Goal: Task Accomplishment & Management: Understand process/instructions

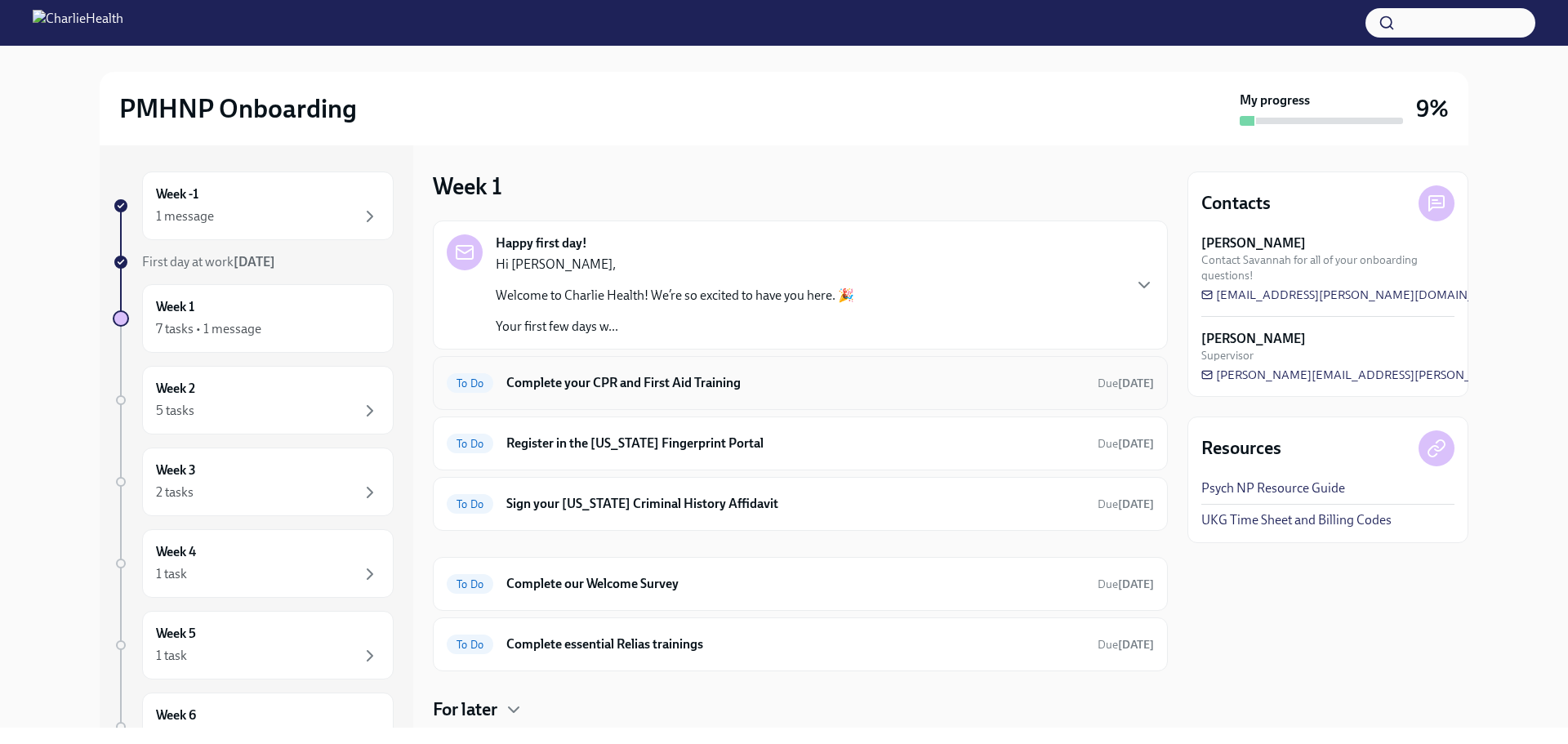
scroll to position [82, 0]
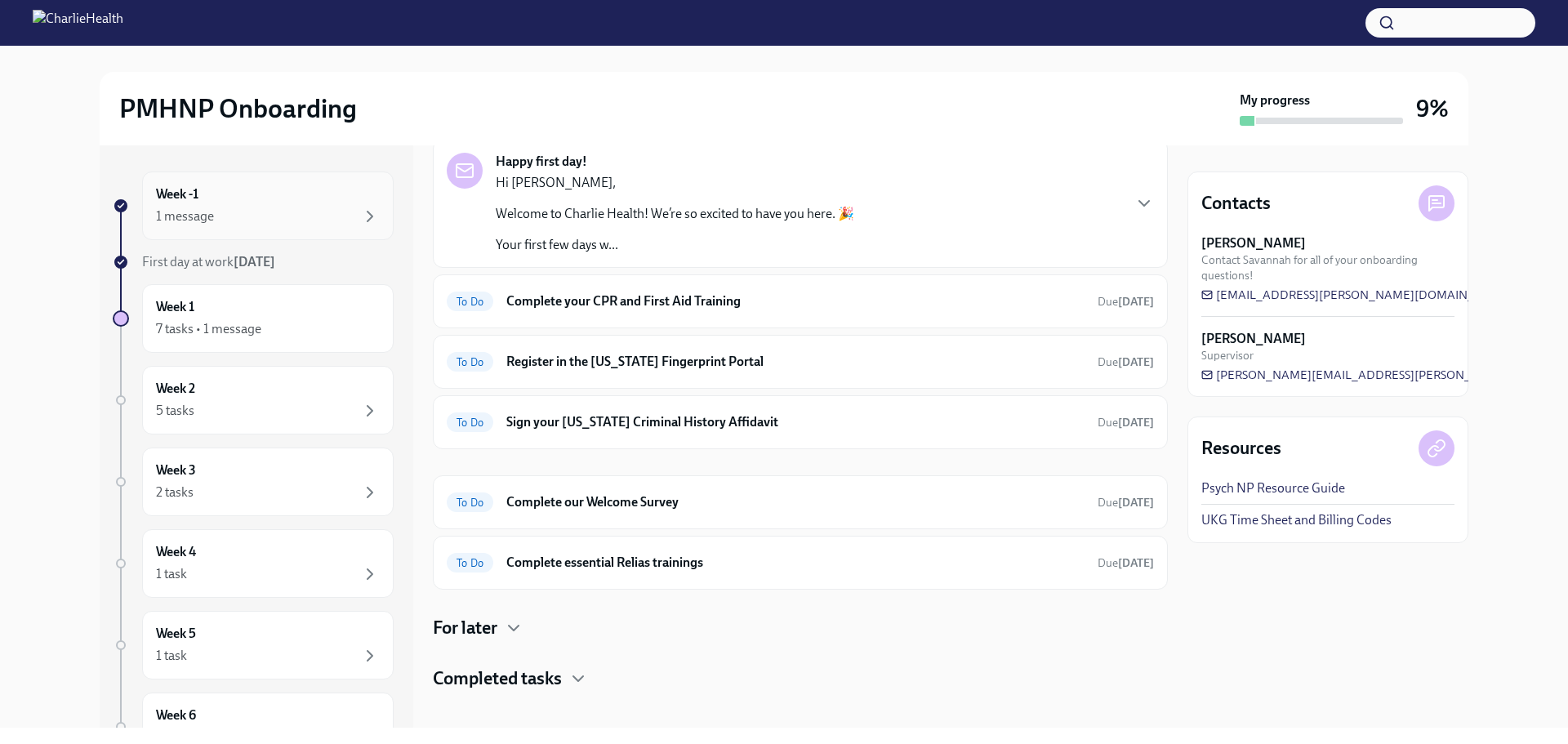
click at [329, 217] on div "1 message" at bounding box center [268, 216] width 224 height 19
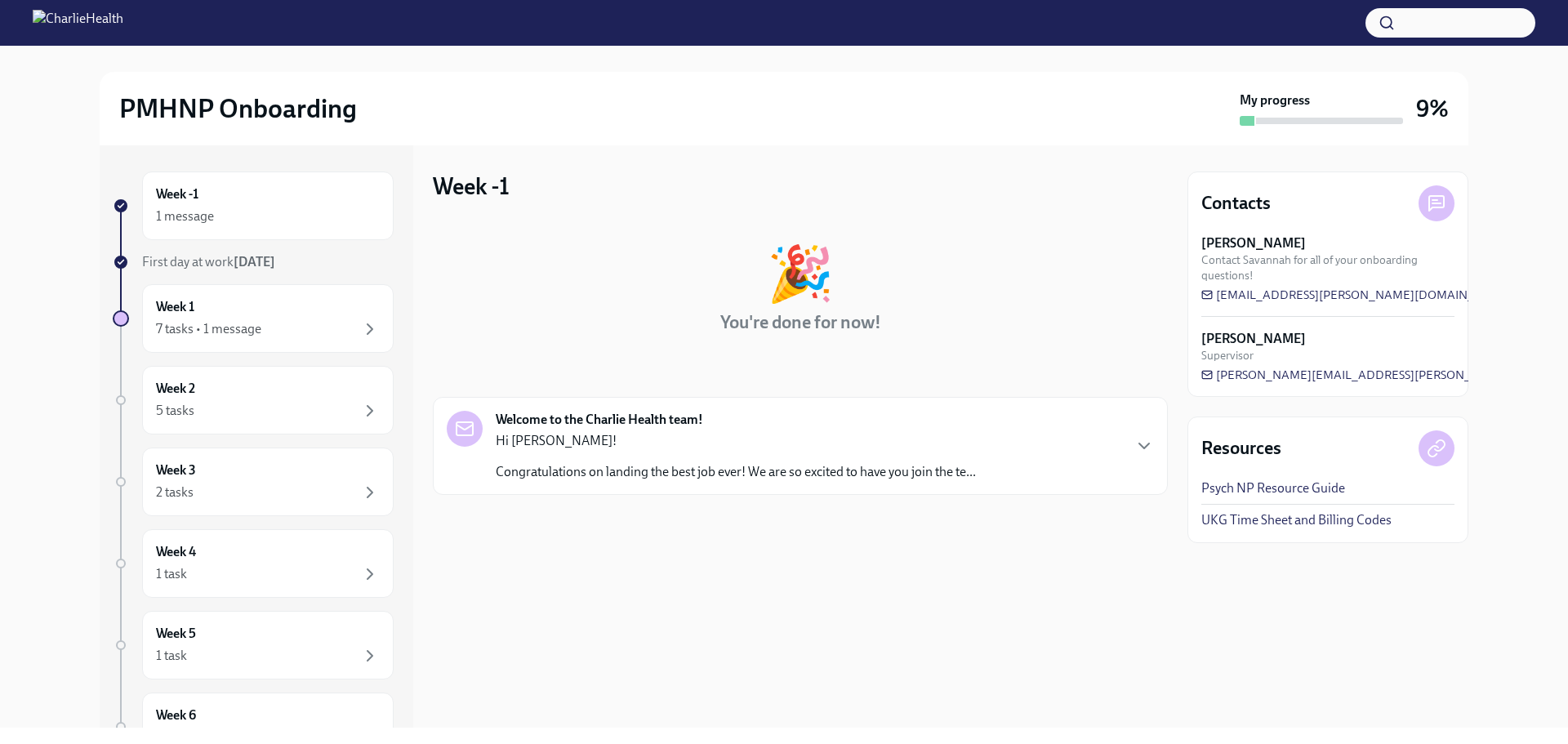
click at [787, 450] on p "Hi Larissa!" at bounding box center [736, 441] width 480 height 18
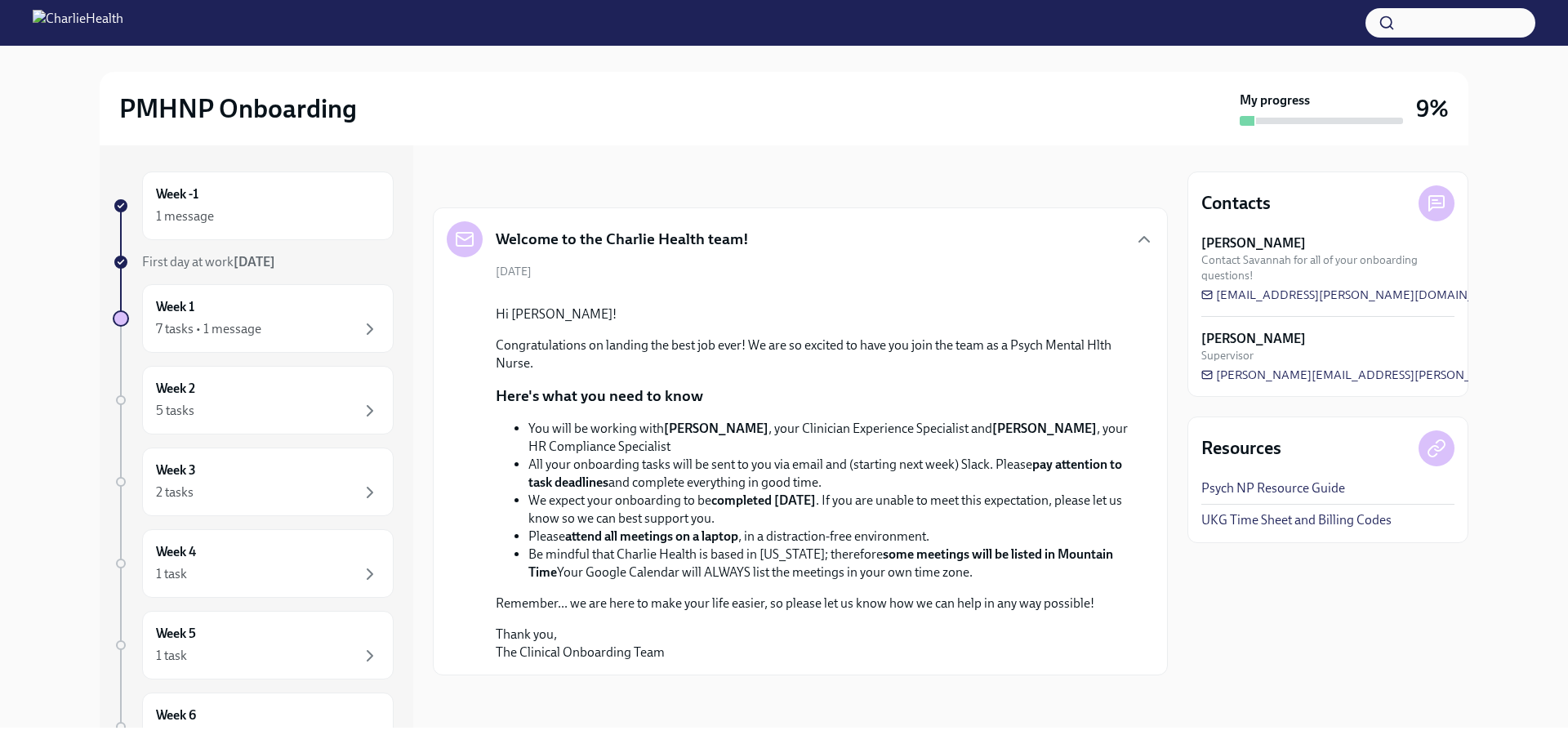
scroll to position [368, 0]
click at [241, 306] on div "Week 1 7 tasks • 1 message" at bounding box center [268, 319] width 224 height 41
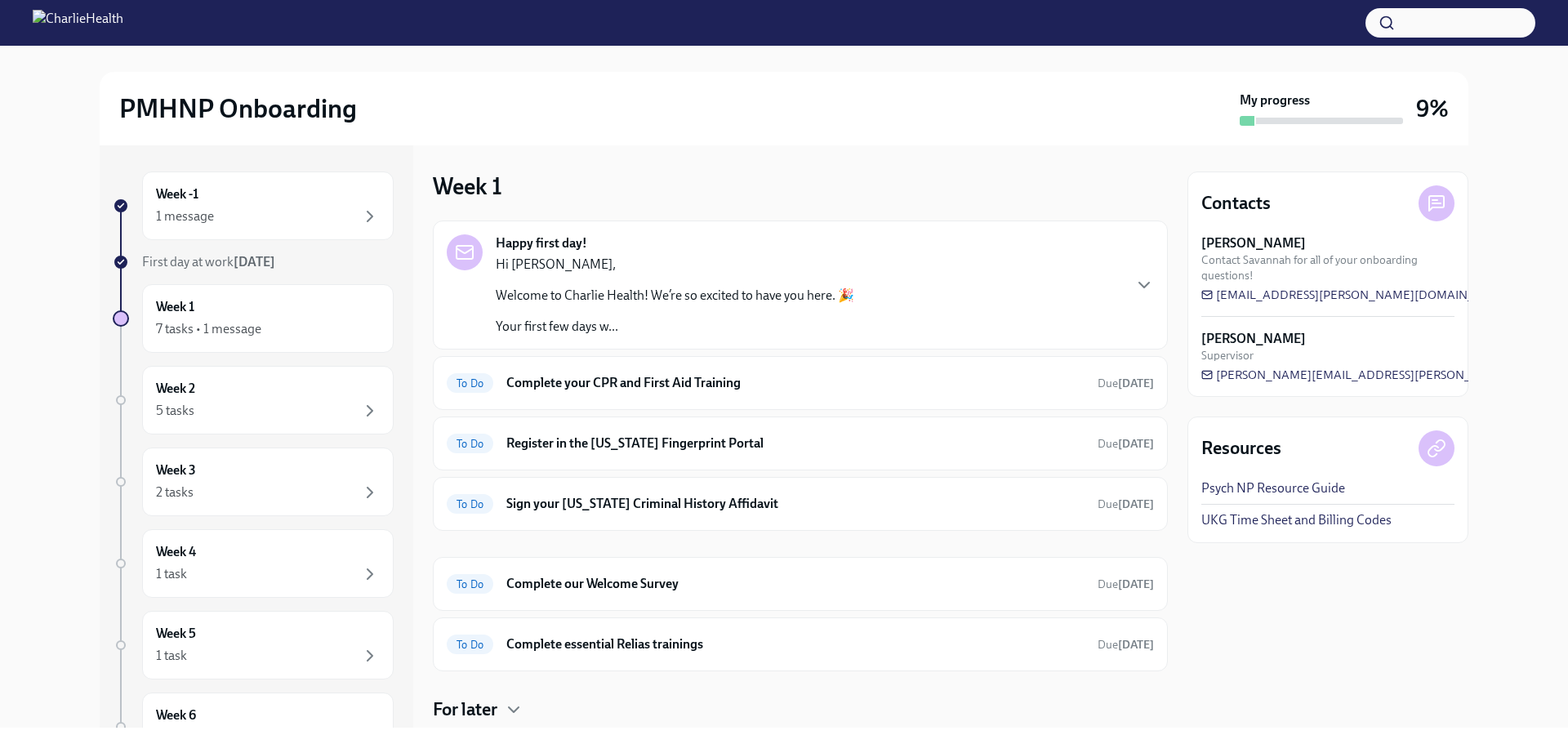
click at [703, 319] on p "Your first few days w..." at bounding box center [675, 327] width 358 height 18
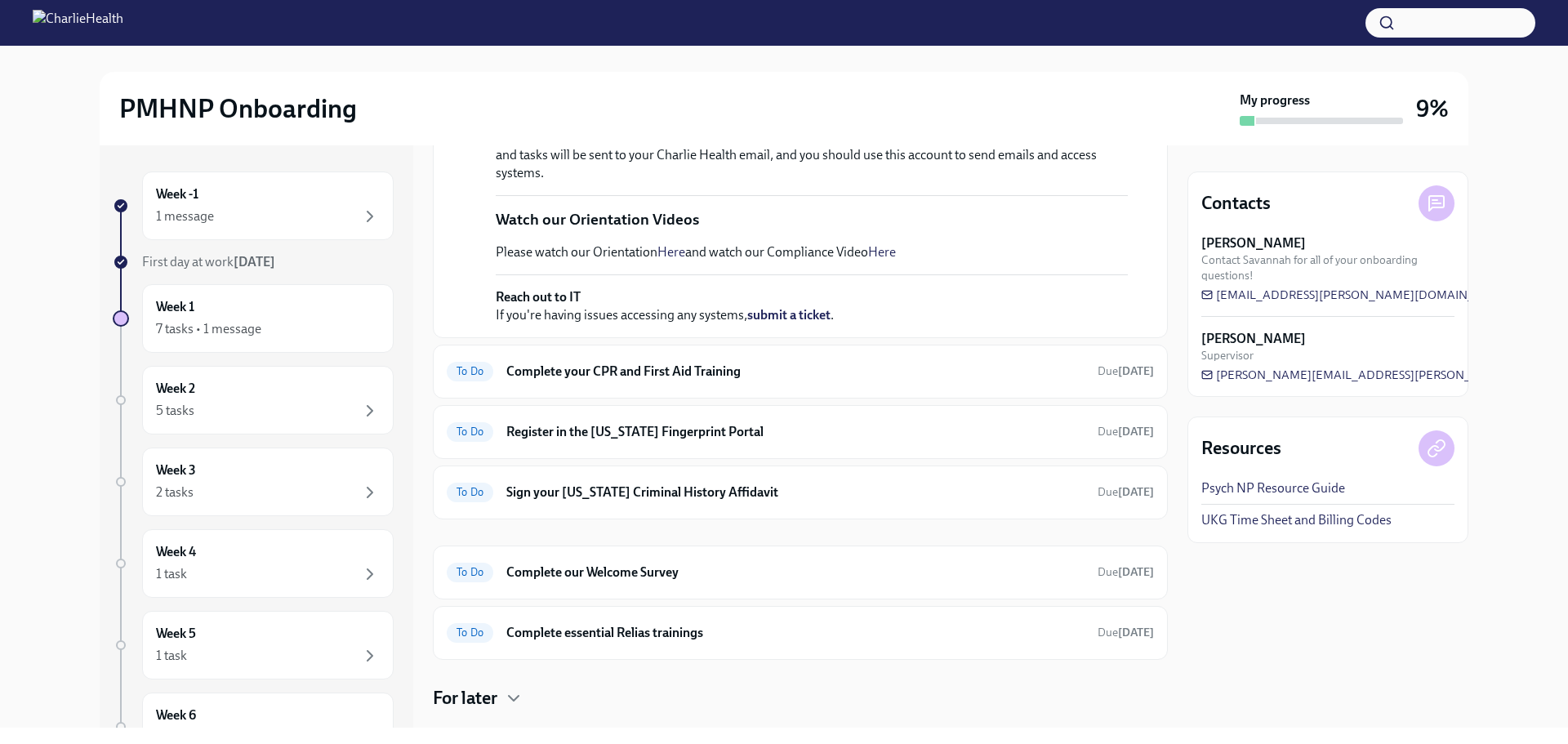
scroll to position [490, 0]
